Goal: Find specific page/section: Find specific page/section

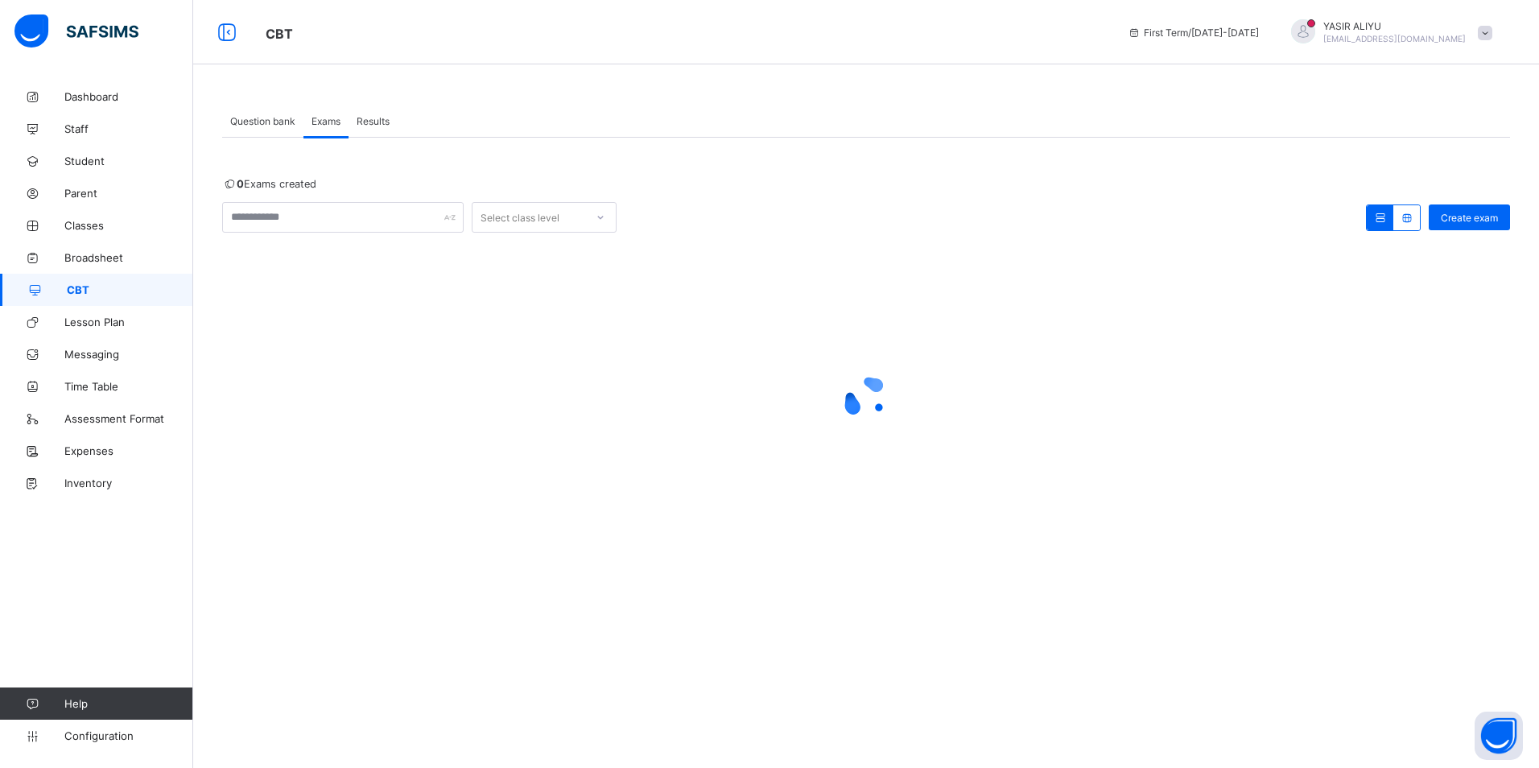
click at [1131, 575] on div "Question bank Exams Results Exams More Options Bulk upload question Add questio…" at bounding box center [865, 333] width 1345 height 506
click at [605, 216] on div at bounding box center [600, 217] width 27 height 26
click at [339, 347] on div at bounding box center [866, 398] width 1288 height 306
click at [254, 122] on span "Question bank" at bounding box center [262, 121] width 65 height 12
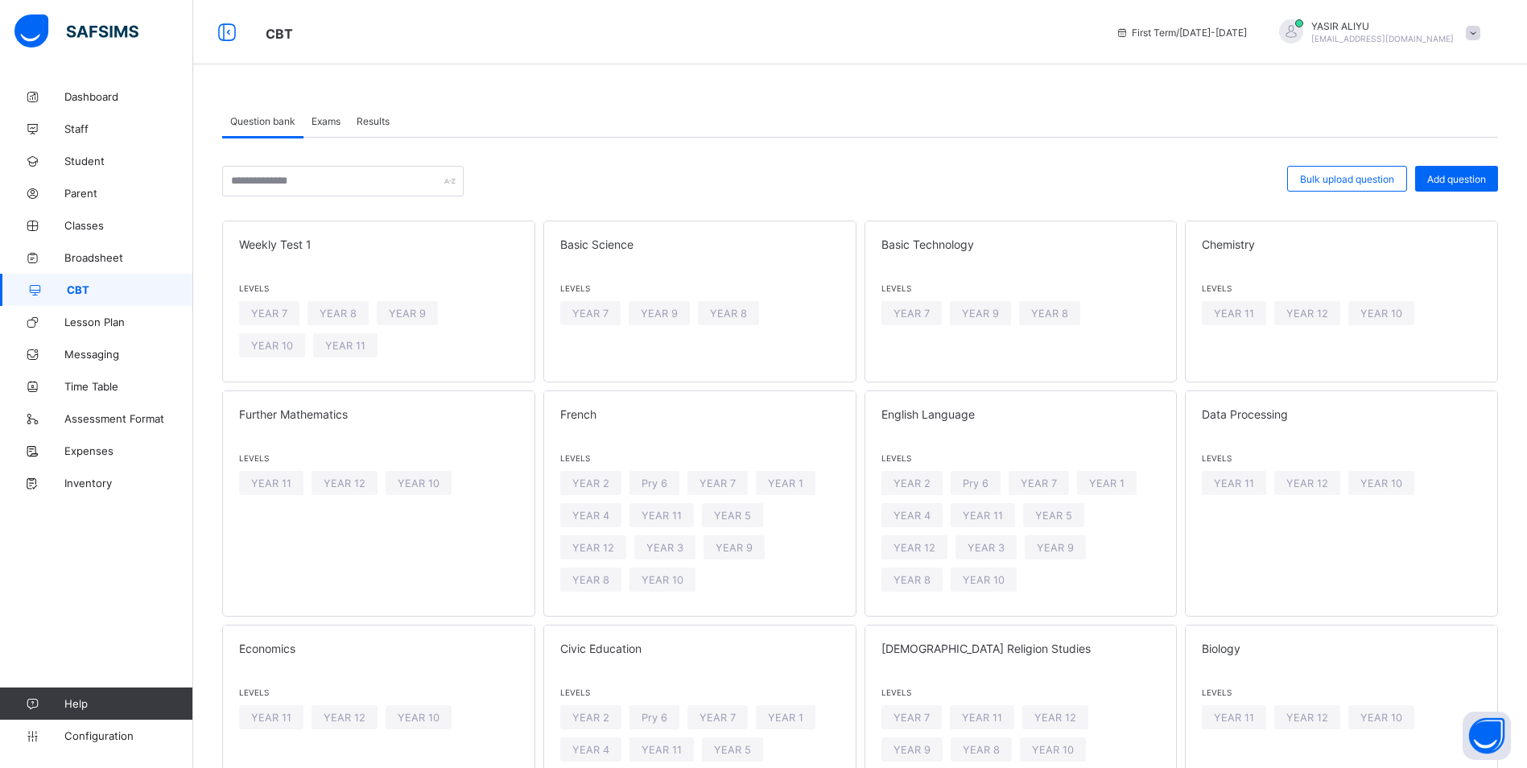
click at [324, 122] on span "Exams" at bounding box center [325, 121] width 29 height 12
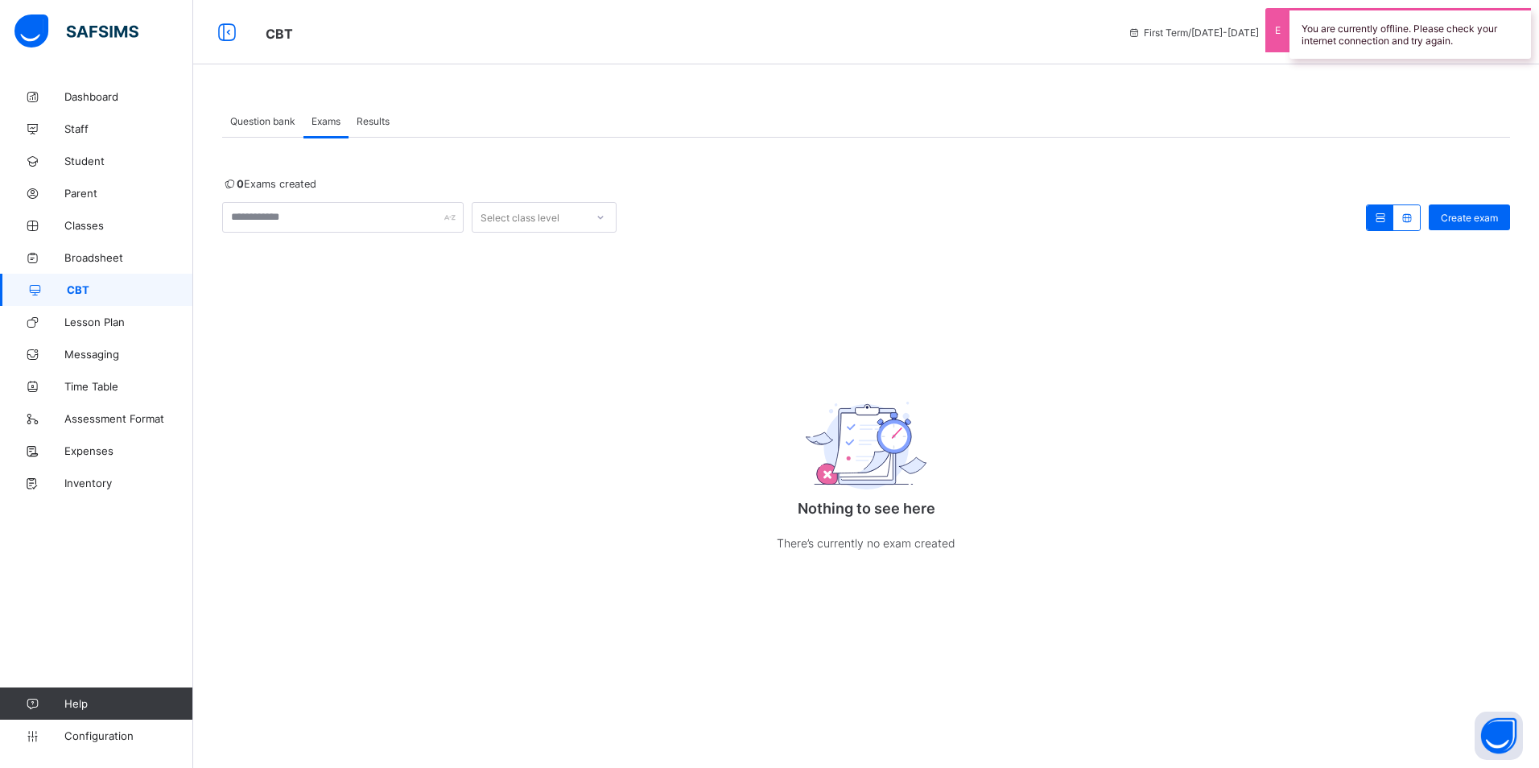
click at [1014, 290] on div "0 Exams created Select class level Create exam Nothing to see here There’s curr…" at bounding box center [866, 381] width 1288 height 407
click at [328, 124] on span "Exams" at bounding box center [325, 121] width 29 height 12
